Goal: Task Accomplishment & Management: Use online tool/utility

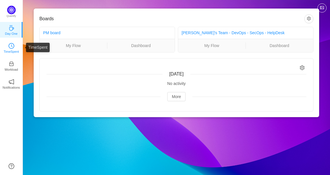
click at [14, 50] on p "TimeSpent" at bounding box center [11, 51] width 15 height 5
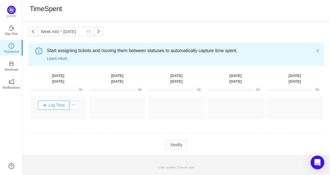
click at [44, 104] on button "Log Time" at bounding box center [54, 105] width 32 height 9
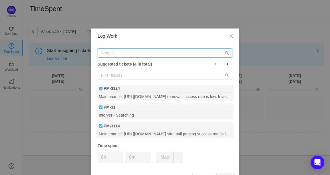
click at [130, 53] on input "text" at bounding box center [165, 53] width 135 height 9
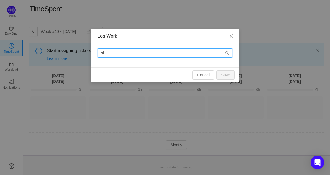
type input "s"
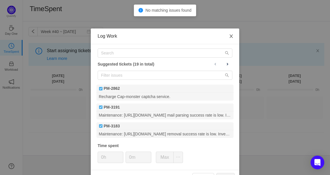
click at [229, 37] on icon "icon: close" at bounding box center [231, 36] width 5 height 5
